Goal: Obtain resource: Obtain resource

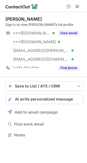
scroll to position [131, 87]
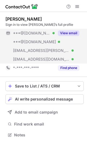
click at [44, 61] on span "***@netscape.net" at bounding box center [41, 59] width 56 height 5
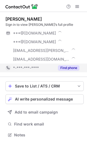
click at [43, 69] on div "*-***-***-****" at bounding box center [34, 67] width 42 height 5
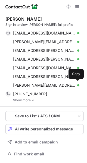
scroll to position [161, 83]
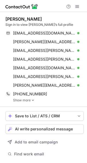
click at [34, 101] on img at bounding box center [32, 100] width 3 height 4
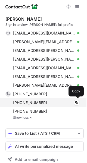
scroll to position [178, 83]
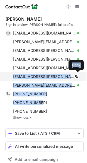
drag, startPoint x: 40, startPoint y: 104, endPoint x: 13, endPoint y: 77, distance: 38.8
click at [13, 77] on div "Tonya Fox Sign in to view Tonya’s full profile tloganfox1110@yahoo.com Verified…" at bounding box center [44, 67] width 78 height 103
copy div "tonyasfox@eaton.com Verified Copy tonya.logan@netscape.net Verified Copy +13178…"
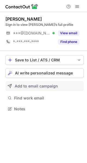
scroll to position [105, 87]
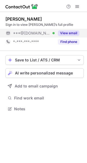
click at [57, 33] on div "View email" at bounding box center [67, 33] width 25 height 9
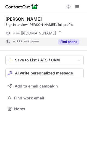
click at [61, 42] on button "Find phone" at bounding box center [68, 41] width 21 height 5
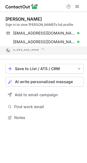
scroll to position [118, 87]
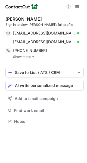
click at [27, 57] on link "Show more" at bounding box center [48, 57] width 71 height 4
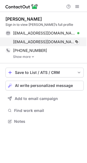
scroll to position [126, 87]
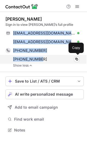
drag, startPoint x: 14, startPoint y: 31, endPoint x: 45, endPoint y: 57, distance: 41.0
click at [45, 57] on div "Ankur Gangwar Sign in to view Ankur’s full profile ankurgangwar@gmail.com Verif…" at bounding box center [44, 41] width 78 height 51
copy div "ankurgangwar@gmail.com Verified Copy gangwarankur@gmail.com Verified Copy +1414…"
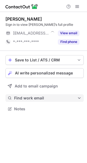
scroll to position [105, 87]
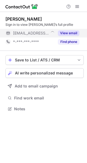
click at [58, 34] on button "View email" at bounding box center [68, 32] width 21 height 5
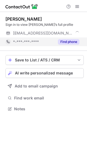
click at [59, 43] on button "Find phone" at bounding box center [68, 41] width 21 height 5
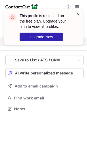
click at [79, 15] on span at bounding box center [78, 13] width 4 height 5
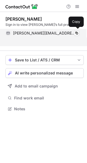
scroll to position [96, 87]
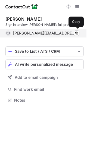
click at [40, 32] on span "[PERSON_NAME][EMAIL_ADDRESS][PERSON_NAME][DOMAIN_NAME]" at bounding box center [44, 33] width 62 height 5
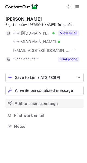
scroll to position [122, 87]
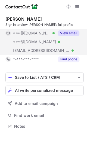
click at [42, 48] on span "[EMAIL_ADDRESS][DOMAIN_NAME]" at bounding box center [41, 50] width 56 height 5
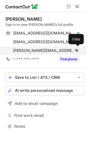
click at [42, 49] on span "[PERSON_NAME][EMAIL_ADDRESS][PERSON_NAME][DOMAIN_NAME]" at bounding box center [44, 50] width 62 height 5
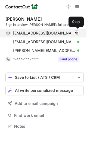
click at [42, 32] on span "[EMAIL_ADDRESS][DOMAIN_NAME]" at bounding box center [44, 33] width 62 height 5
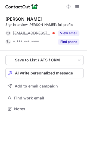
scroll to position [105, 87]
